Goal: Information Seeking & Learning: Learn about a topic

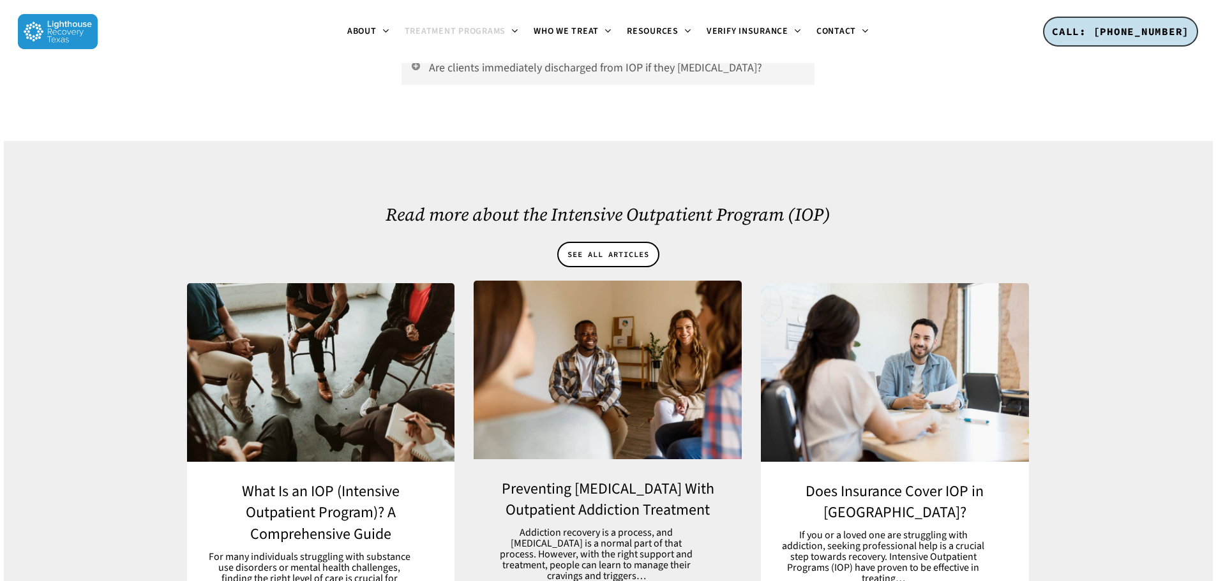
scroll to position [5934, 0]
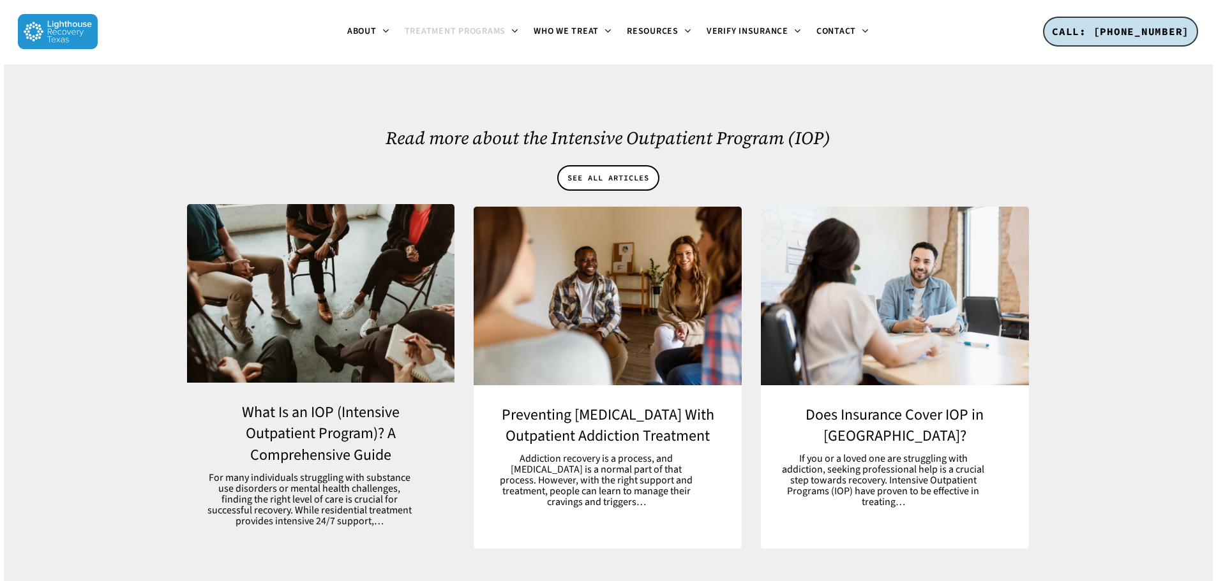
click at [304, 422] on link "What Is an IOP (Intensive Outpatient Program)? A Comprehensive Guide" at bounding box center [321, 464] width 268 height 163
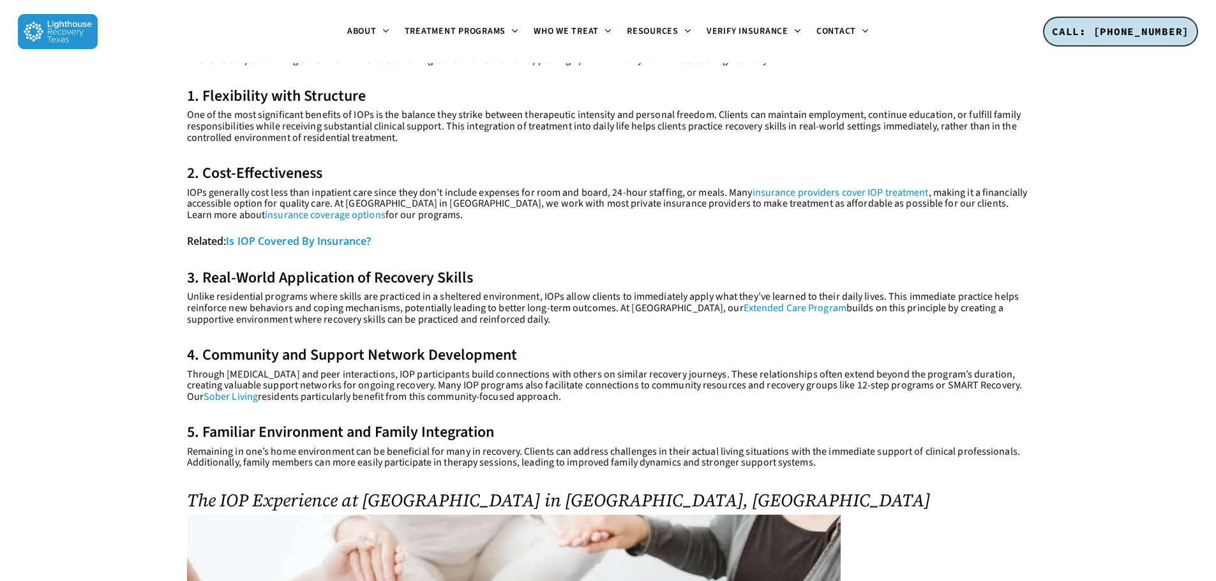
scroll to position [2935, 0]
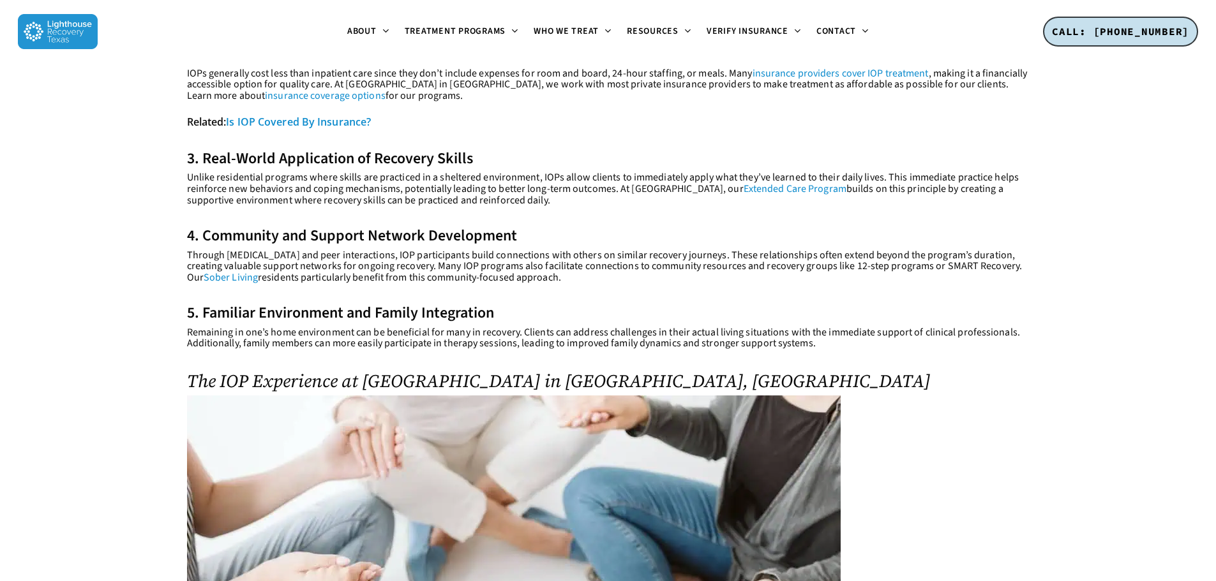
click at [217, 277] on link "Sober Living" at bounding box center [231, 278] width 54 height 14
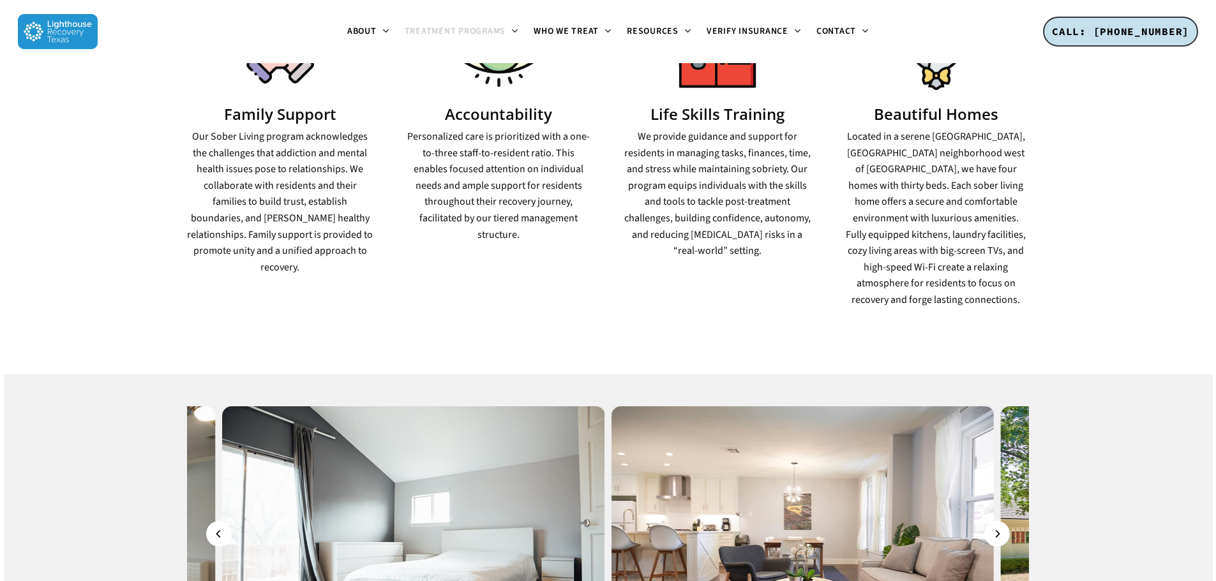
scroll to position [1021, 0]
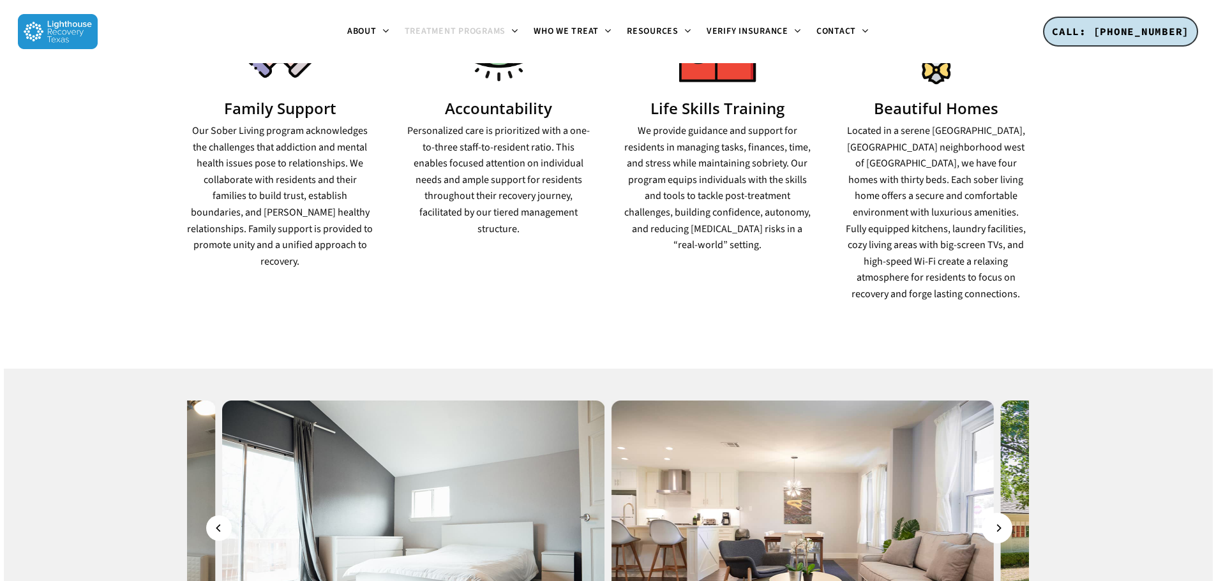
click at [1002, 521] on icon "Next" at bounding box center [998, 528] width 8 height 14
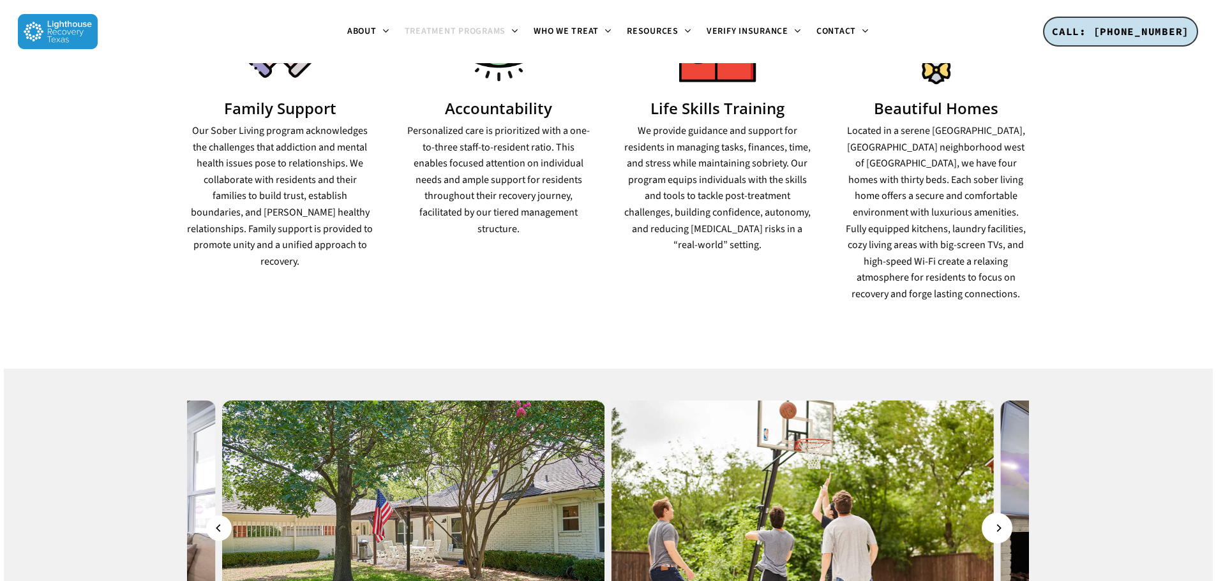
click at [999, 521] on icon "Next" at bounding box center [998, 528] width 8 height 14
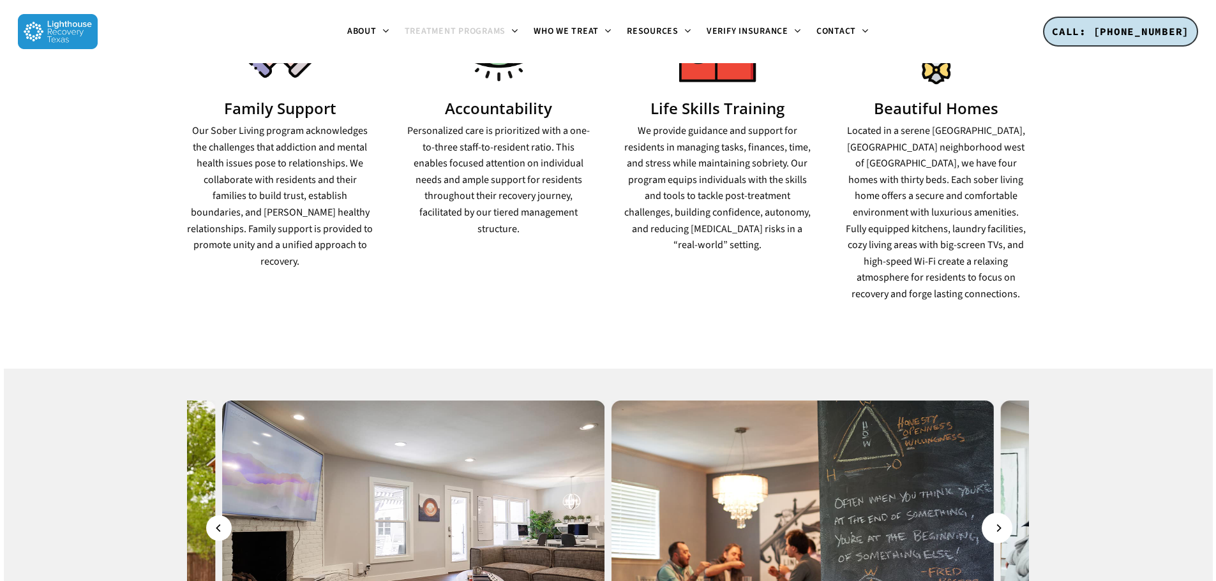
click at [1001, 521] on icon "Next" at bounding box center [998, 528] width 8 height 14
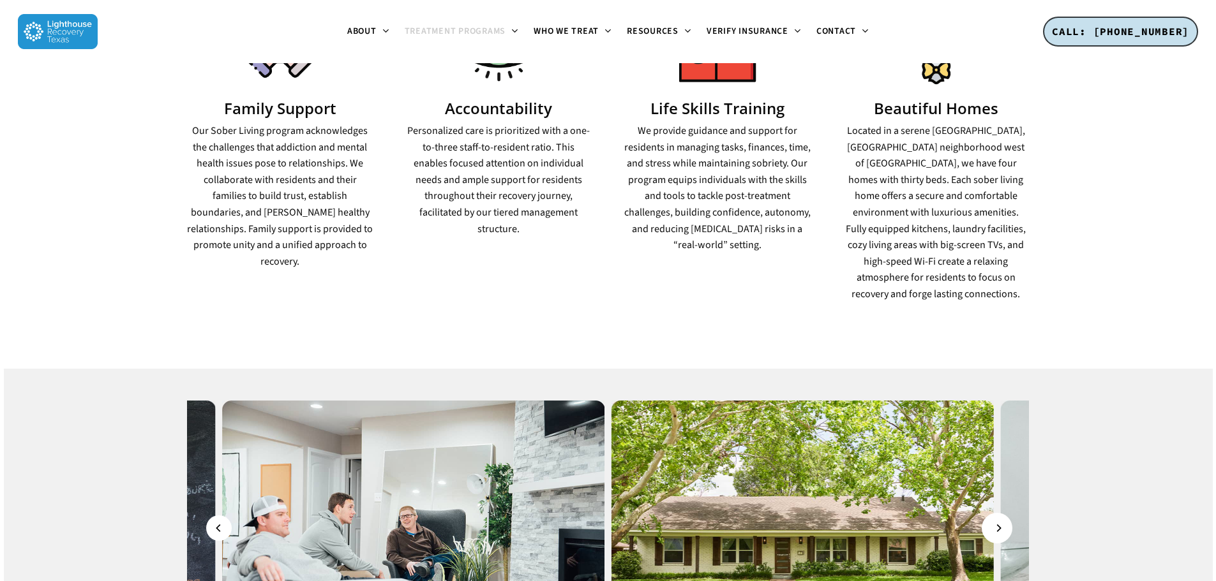
click at [1001, 521] on icon "Next" at bounding box center [998, 528] width 8 height 14
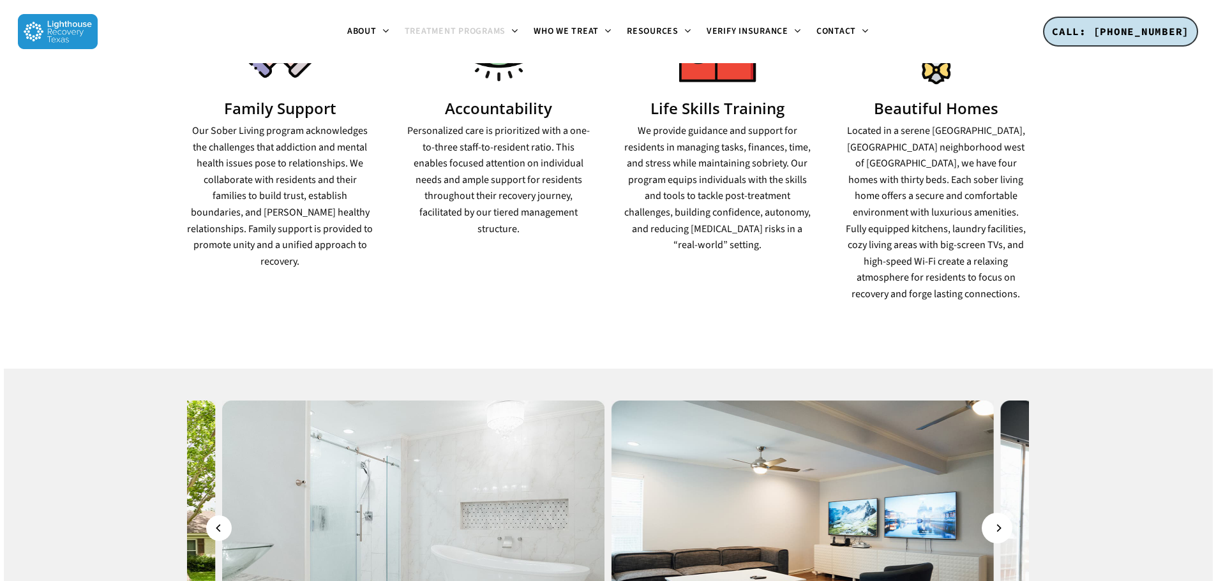
click at [1001, 521] on icon "Next" at bounding box center [998, 528] width 8 height 14
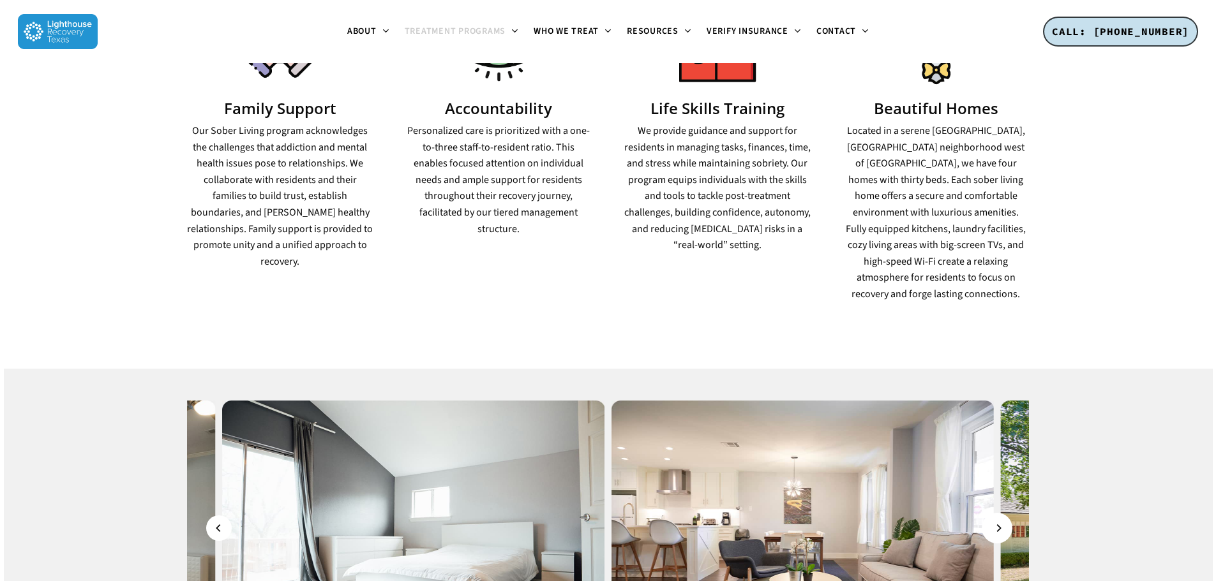
click at [1001, 521] on icon "Next" at bounding box center [998, 528] width 8 height 14
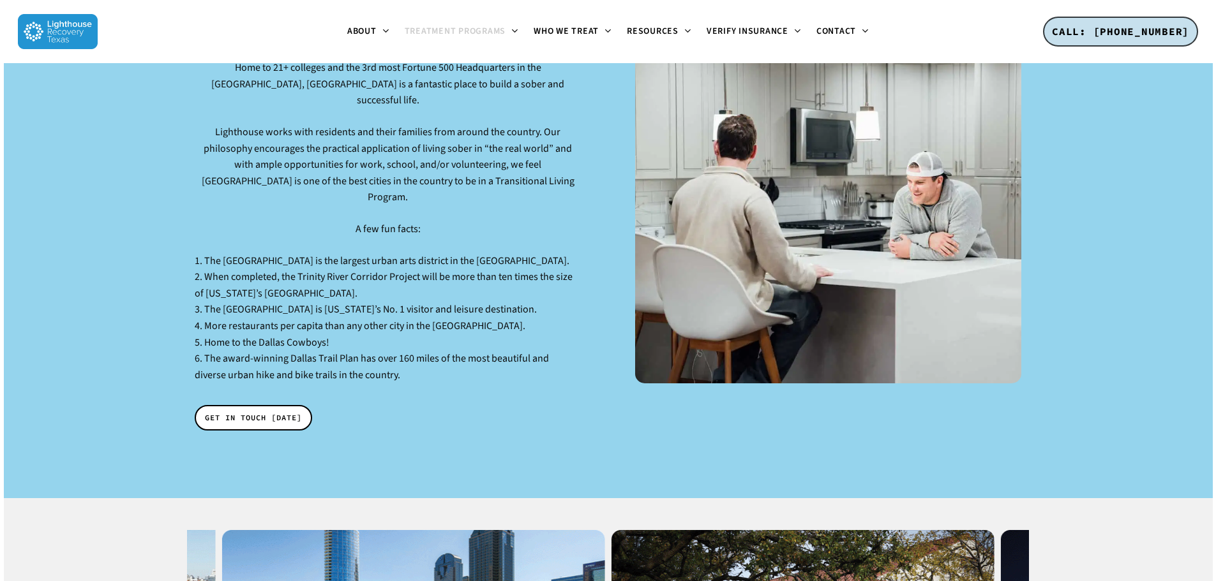
scroll to position [1723, 0]
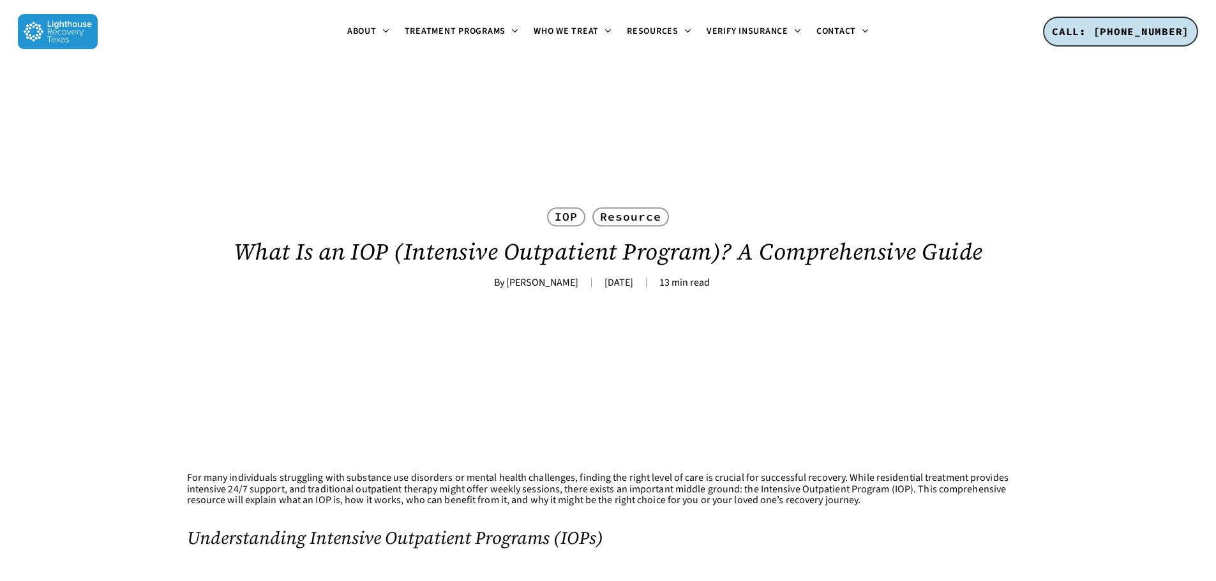
scroll to position [2935, 0]
